Goal: Task Accomplishment & Management: Use online tool/utility

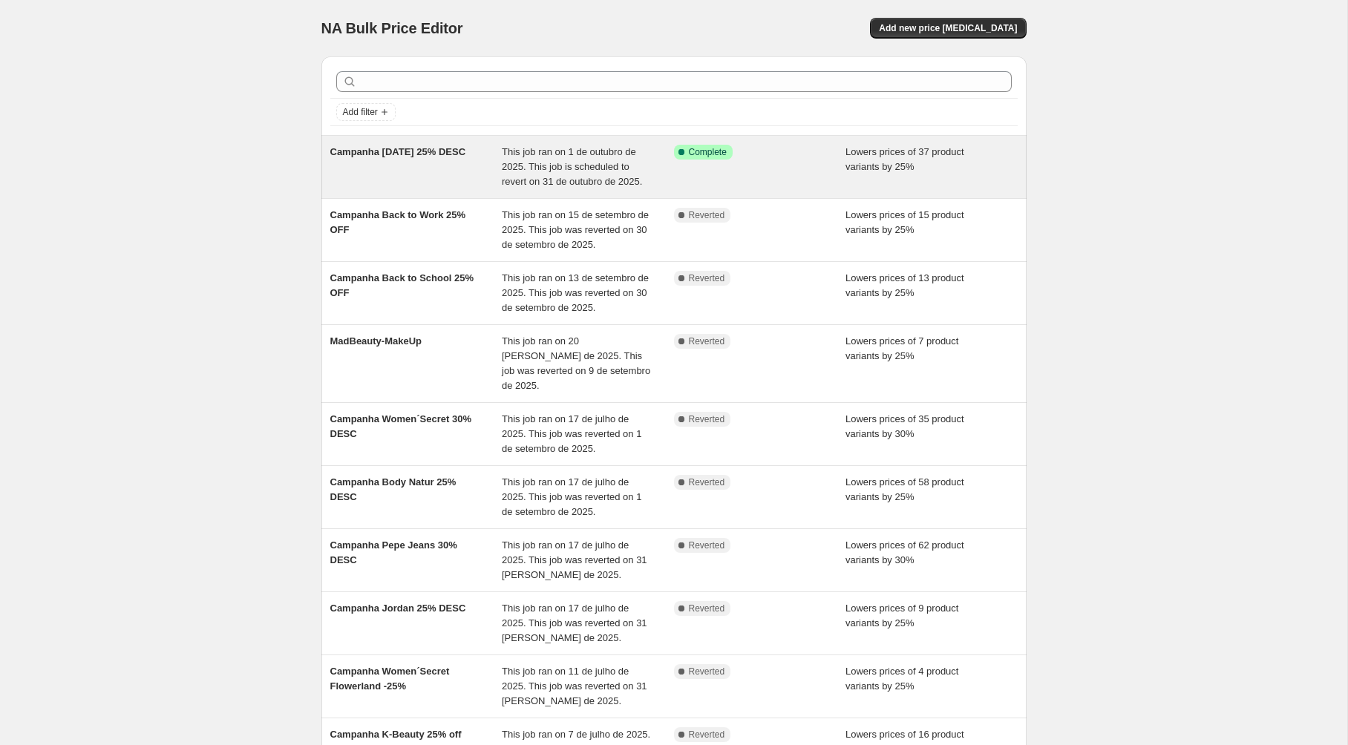
click at [411, 180] on div "Campanha [DATE] 25% DESC" at bounding box center [416, 167] width 172 height 45
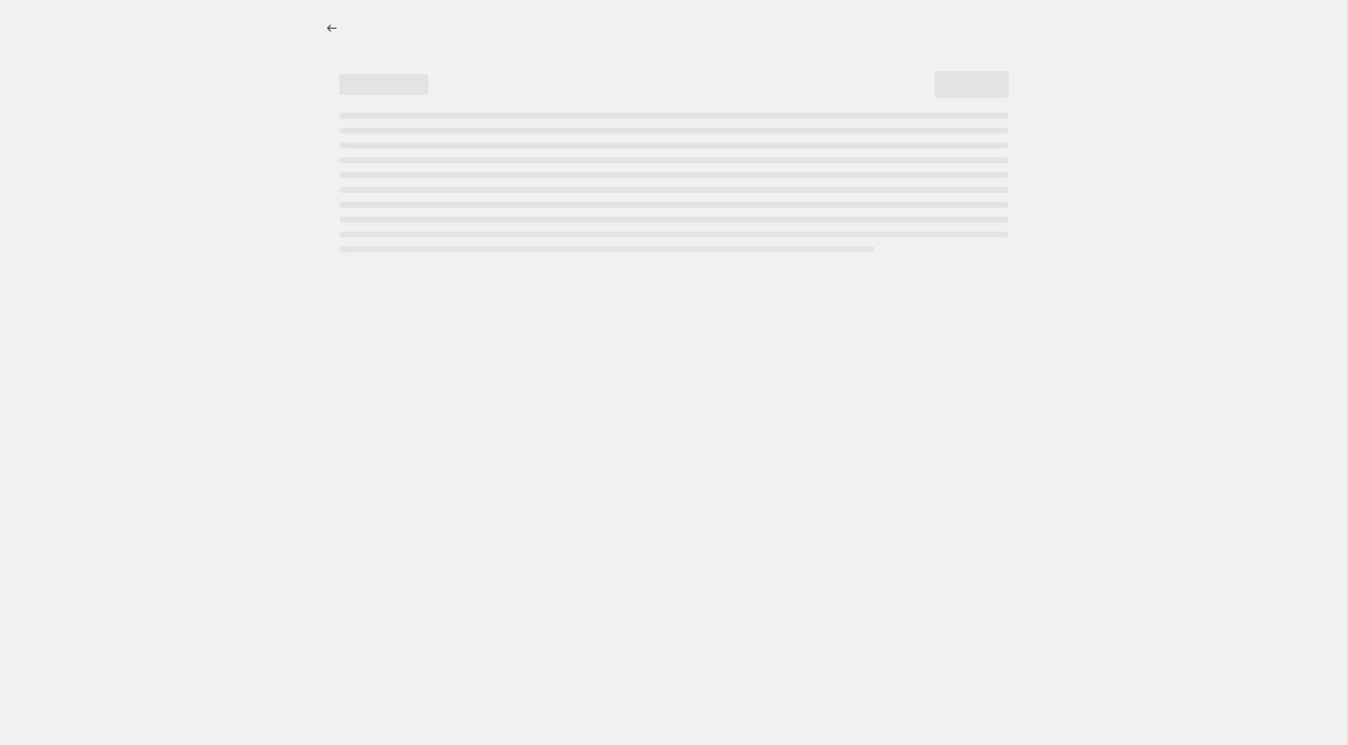
select select "percentage"
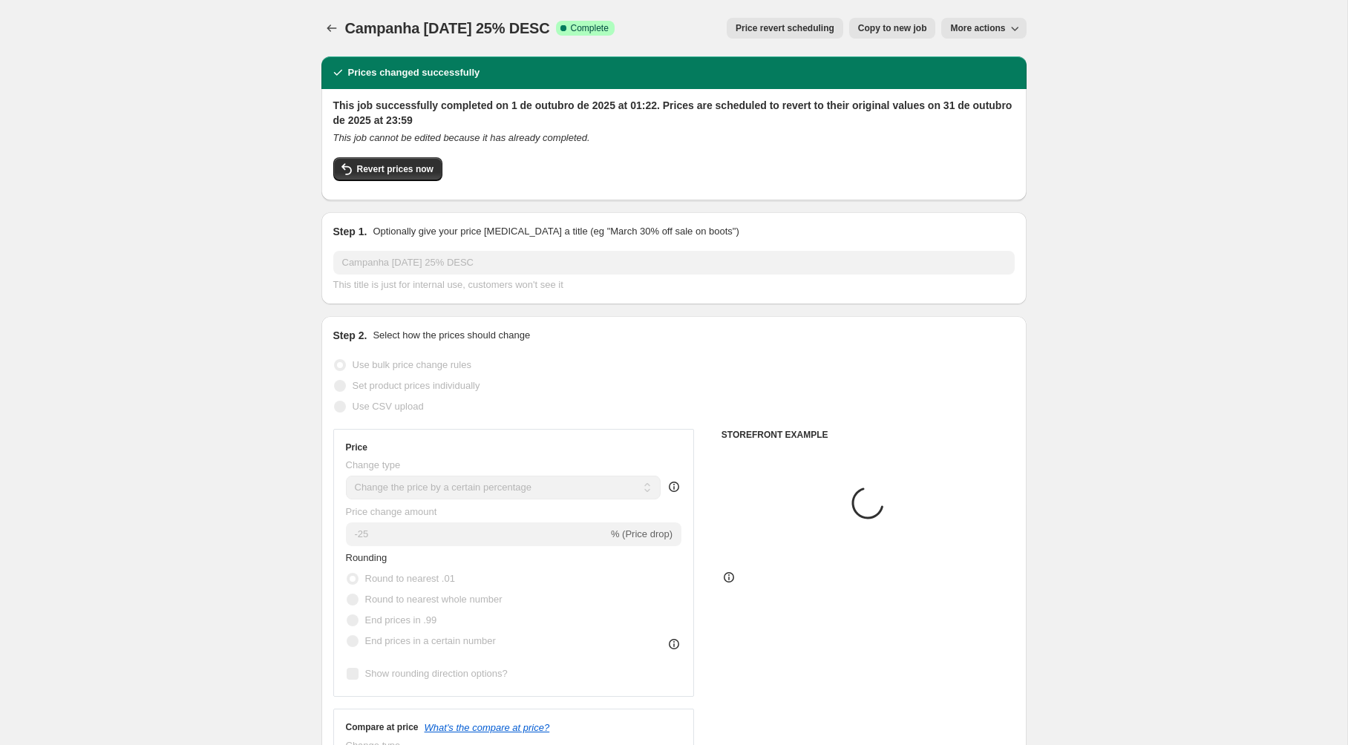
select select "collection"
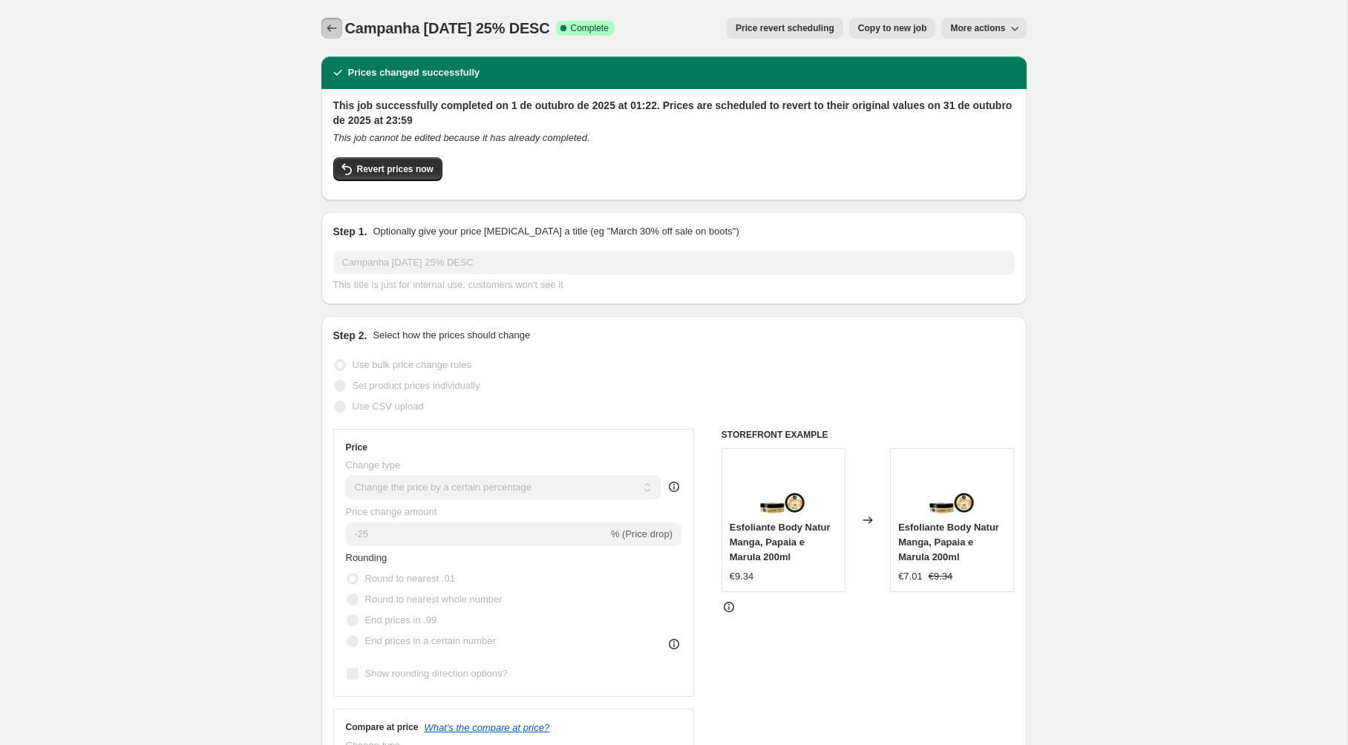
click at [324, 24] on icon "Price change jobs" at bounding box center [331, 28] width 15 height 15
